Goal: Navigation & Orientation: Go to known website

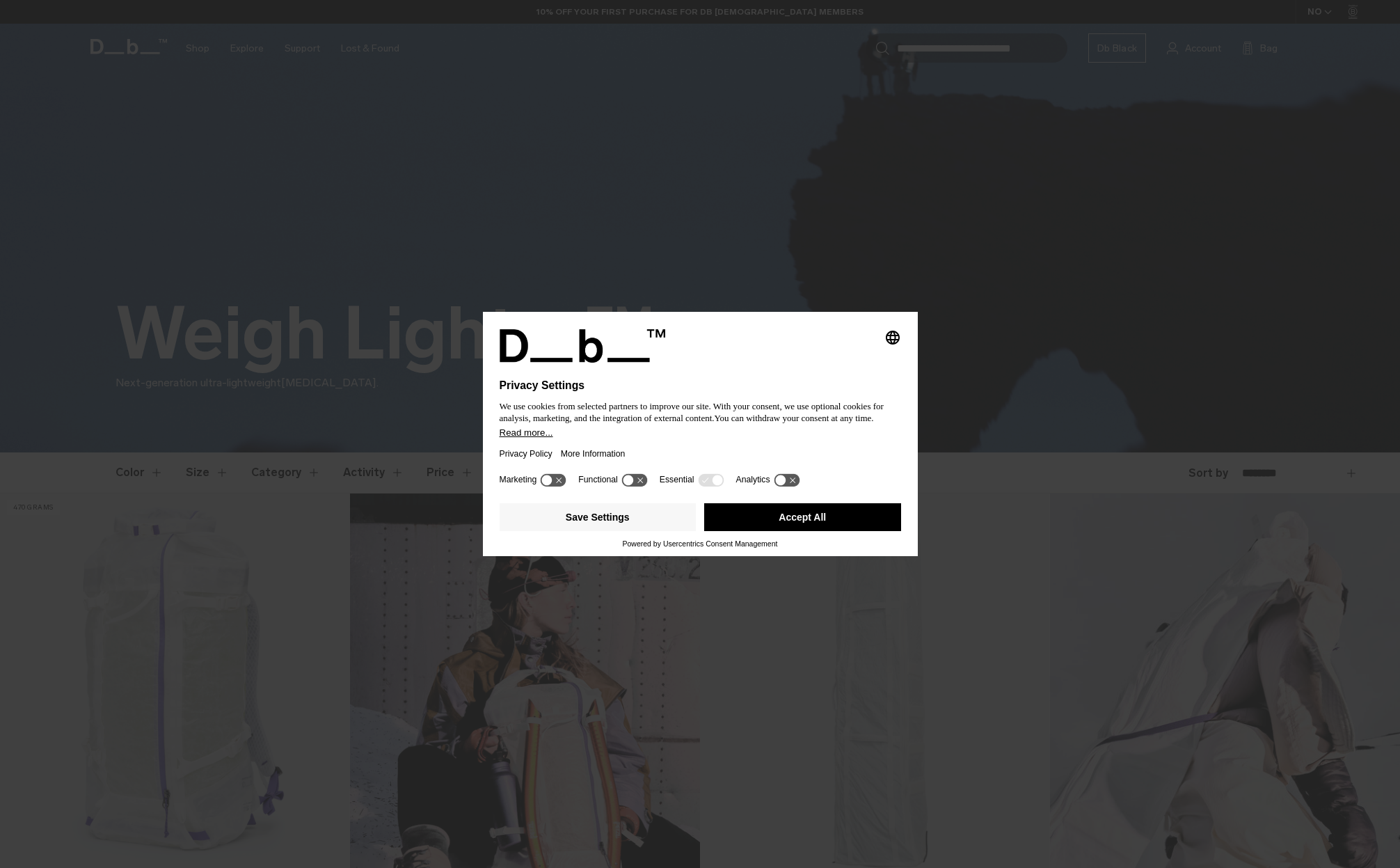
click at [630, 527] on button "Save Settings" at bounding box center [598, 517] width 197 height 28
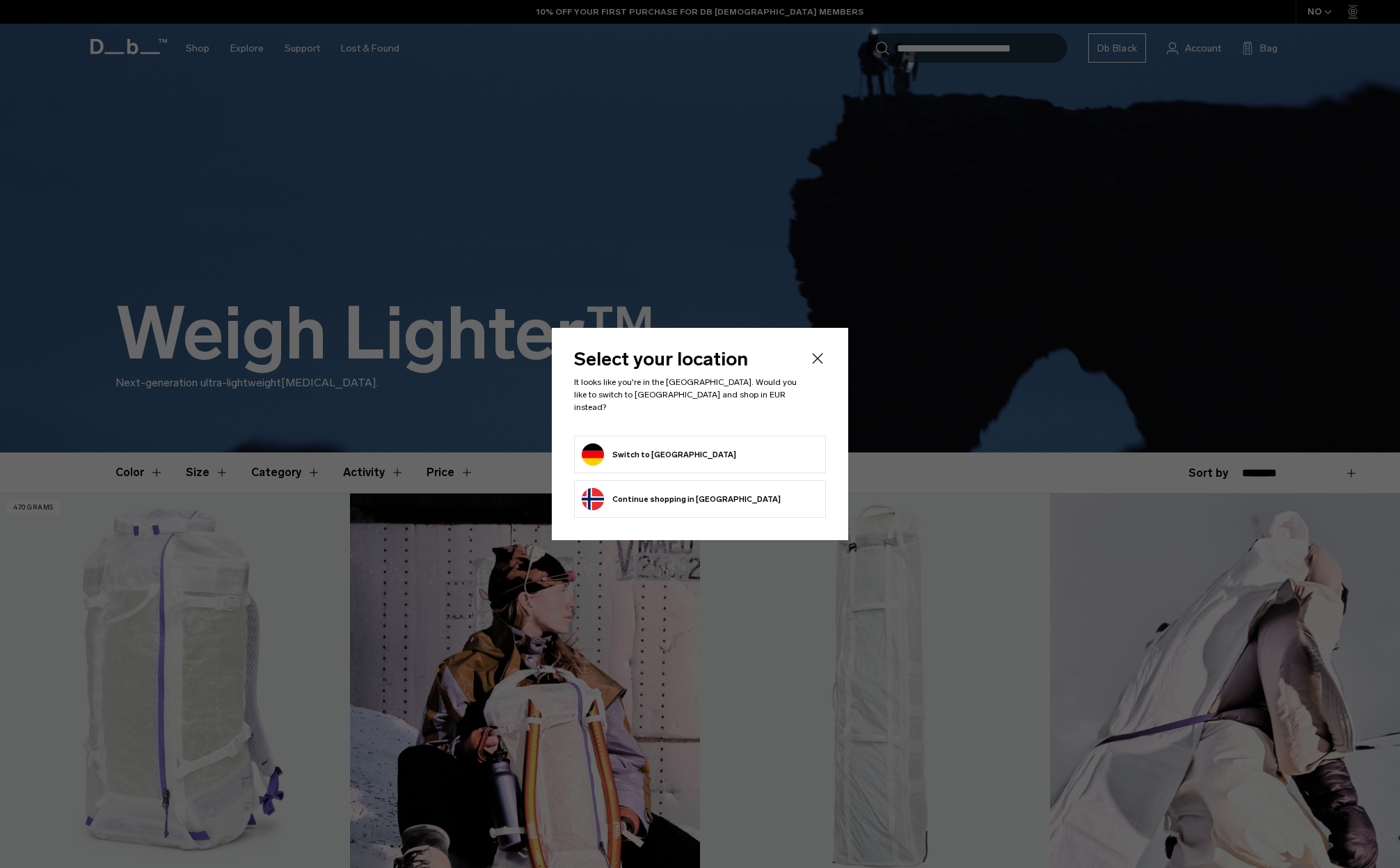
click at [737, 443] on form "Switch to [GEOGRAPHIC_DATA]" at bounding box center [700, 454] width 237 height 23
click at [663, 448] on button "Switch to [GEOGRAPHIC_DATA]" at bounding box center [659, 454] width 155 height 23
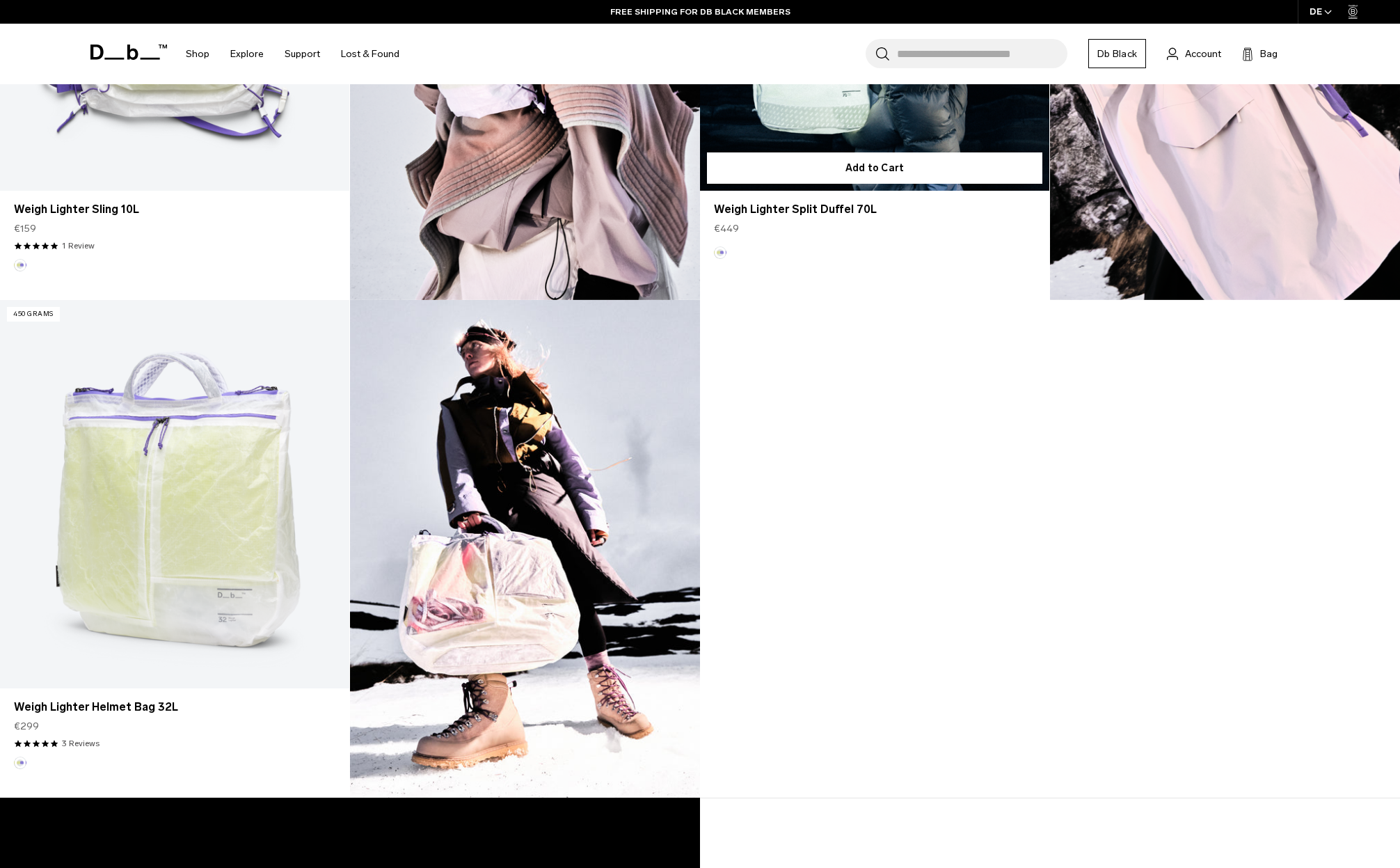
scroll to position [1230, 0]
